Goal: Find contact information

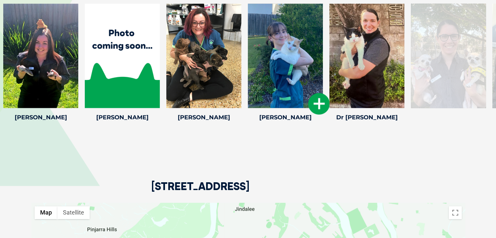
scroll to position [945, 0]
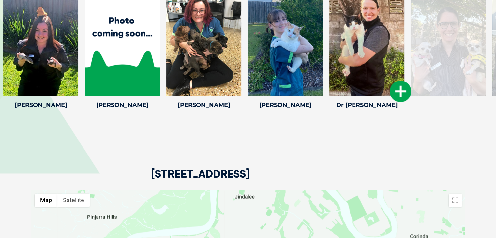
click at [373, 72] on div at bounding box center [366, 43] width 75 height 104
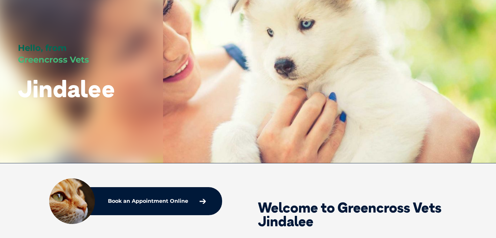
scroll to position [0, 0]
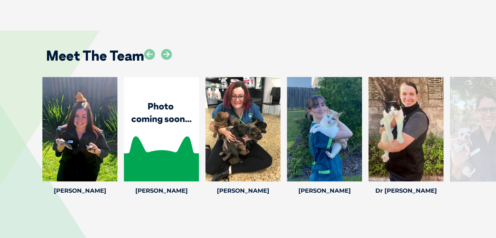
scroll to position [880, 0]
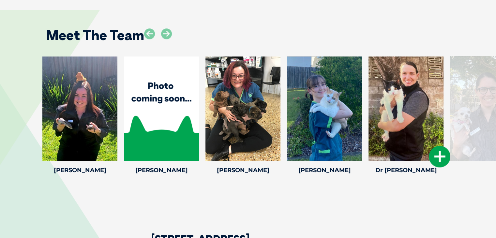
click at [407, 107] on div at bounding box center [405, 108] width 75 height 104
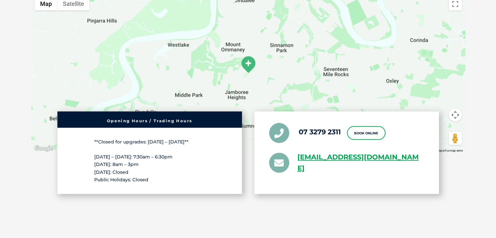
scroll to position [1174, 0]
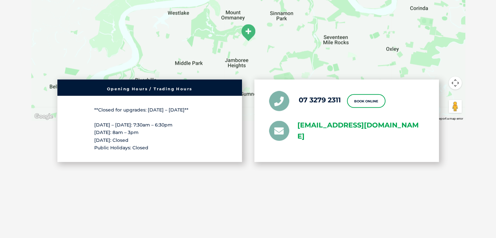
click at [333, 121] on link "[EMAIL_ADDRESS][DOMAIN_NAME]" at bounding box center [360, 130] width 127 height 23
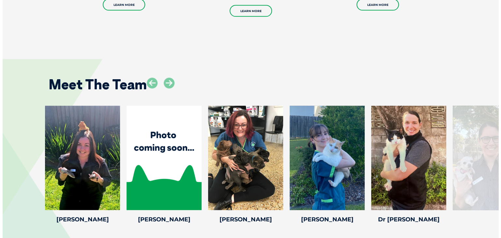
scroll to position [848, 0]
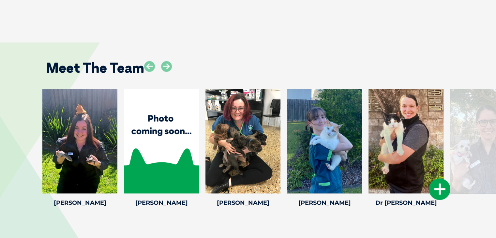
click at [443, 189] on icon at bounding box center [440, 189] width 22 height 22
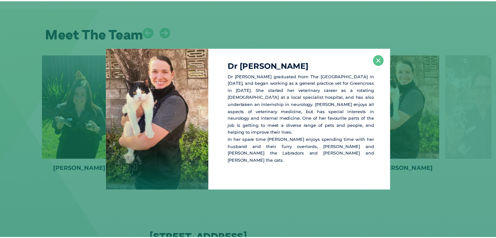
scroll to position [884, 0]
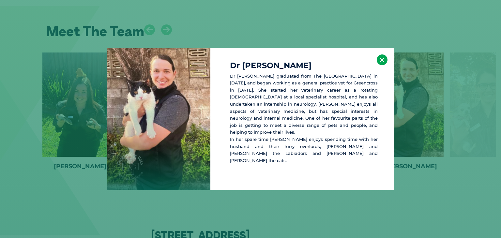
click at [382, 60] on button "×" at bounding box center [382, 59] width 11 height 11
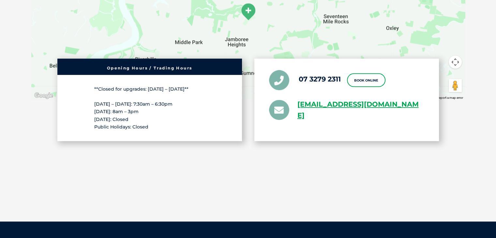
scroll to position [1210, 0]
